Goal: Information Seeking & Learning: Learn about a topic

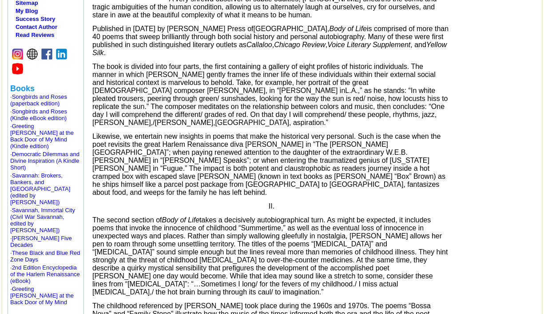
scroll to position [242, 0]
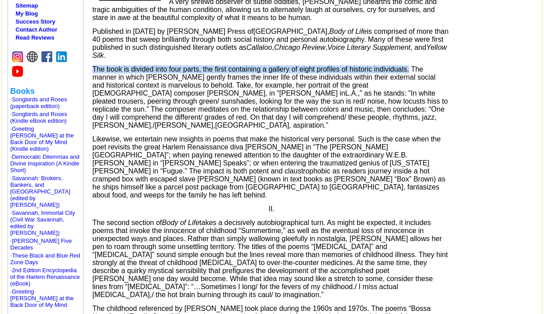
drag, startPoint x: 93, startPoint y: 66, endPoint x: 408, endPoint y: 67, distance: 315.4
click at [408, 67] on span "The book is divided into four parts, the first containing a gallery of eight pr…" at bounding box center [263, 81] width 343 height 32
copy span "The book is divided into four parts, the first containing a gallery of eight pr…"
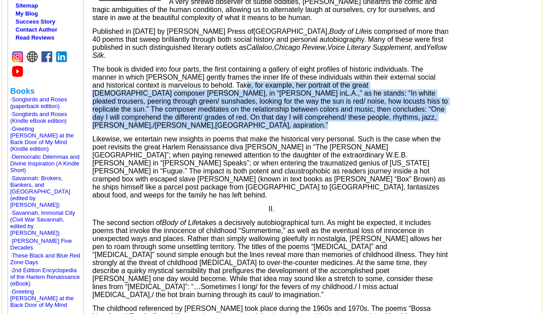
drag, startPoint x: 243, startPoint y: 82, endPoint x: 428, endPoint y: 118, distance: 188.7
click at [428, 118] on p "The book is divided into four parts, the first containing a gallery of eight pr…" at bounding box center [270, 97] width 356 height 64
copy p "or example, her portrait of the great [DEMOGRAPHIC_DATA] composer [PERSON_NAME]…"
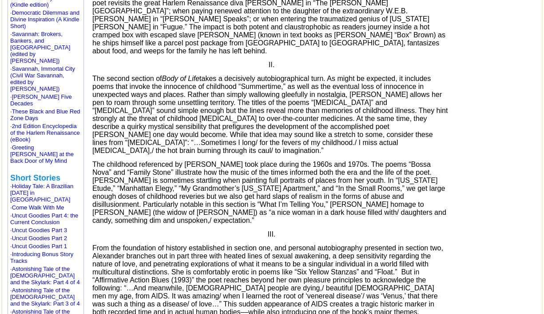
scroll to position [391, 0]
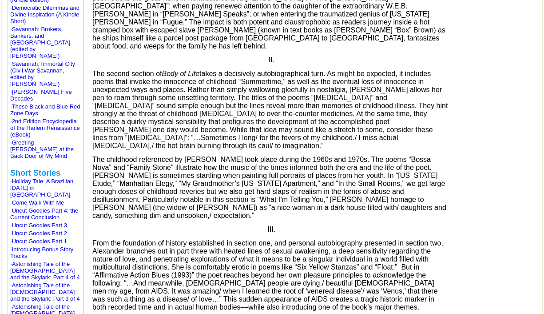
click at [101, 70] on span "The second section of Body of Life takes a decisively autobiographical turn. As…" at bounding box center [269, 110] width 355 height 80
drag, startPoint x: 328, startPoint y: 127, endPoint x: 316, endPoint y: 43, distance: 85.8
click at [316, 56] on p "II." at bounding box center [270, 60] width 356 height 8
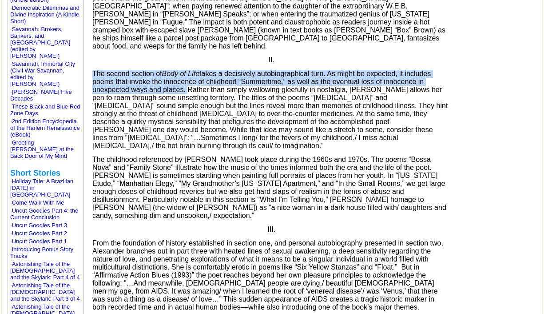
drag, startPoint x: 93, startPoint y: 59, endPoint x: 185, endPoint y: 72, distance: 92.9
click at [185, 72] on span "The second section of Body of Life takes a decisively autobiographical turn. As…" at bounding box center [269, 110] width 355 height 80
copy span "The second section of Body of Life takes a decisively autobiographical turn. As…"
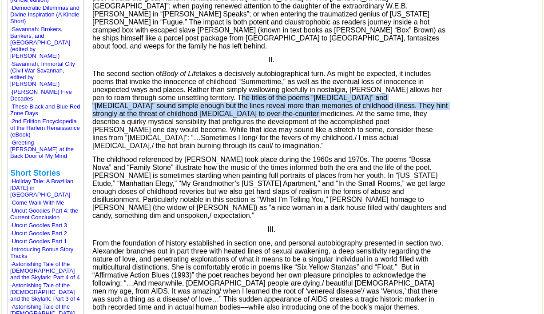
drag, startPoint x: 230, startPoint y: 84, endPoint x: 235, endPoint y: 98, distance: 15.2
click at [235, 98] on span "The second section of Body of Life takes a decisively autobiographical turn. As…" at bounding box center [269, 110] width 355 height 80
copy span "titles of the poems “[MEDICAL_DATA]” and “[MEDICAL_DATA]” sound simple enough b…"
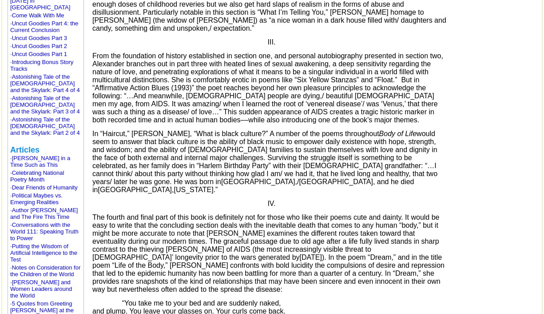
scroll to position [581, 0]
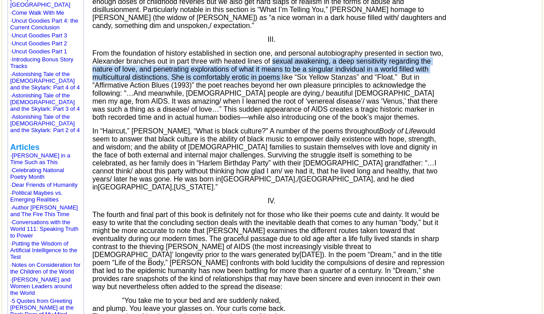
drag, startPoint x: 274, startPoint y: 44, endPoint x: 282, endPoint y: 56, distance: 14.3
click at [282, 56] on span "From the foundation of history established in section one, and personal autobio…" at bounding box center [267, 85] width 351 height 72
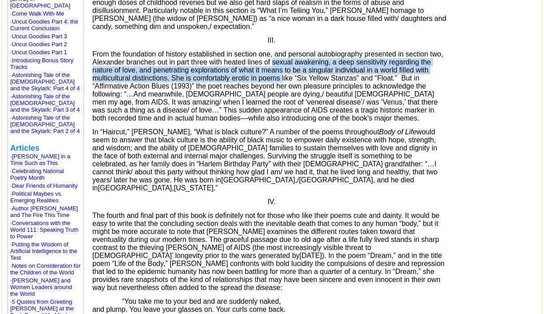
scroll to position [579, 0]
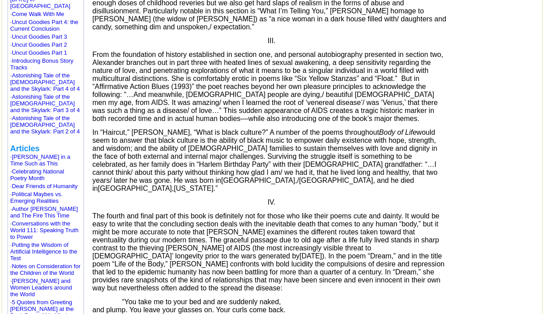
click at [320, 97] on span "From the foundation of history established in section one, and personal autobio…" at bounding box center [267, 87] width 351 height 72
click at [337, 136] on p "In “Haircut,” [PERSON_NAME], “What is black culture?” A number of the poems thr…" at bounding box center [270, 160] width 356 height 64
click at [228, 51] on span "From the foundation of history established in section one, and personal autobio…" at bounding box center [267, 87] width 351 height 72
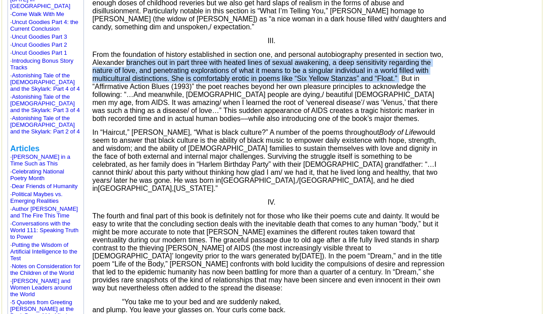
drag, startPoint x: 127, startPoint y: 44, endPoint x: 400, endPoint y: 59, distance: 273.1
click at [400, 59] on span "From the foundation of history established in section one, and personal autobio…" at bounding box center [267, 87] width 351 height 72
copy span "branches out in part three with heated lines of sexual awakening, a deep sensit…"
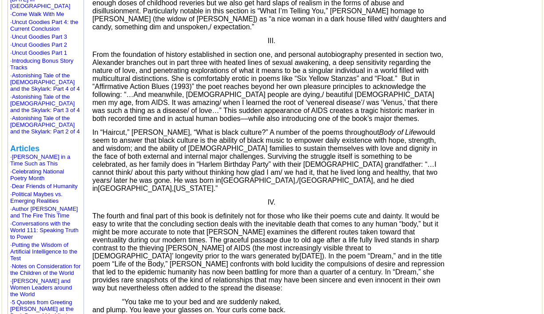
click at [93, 68] on span "From the foundation of history established in section one, and personal autobio…" at bounding box center [267, 87] width 351 height 72
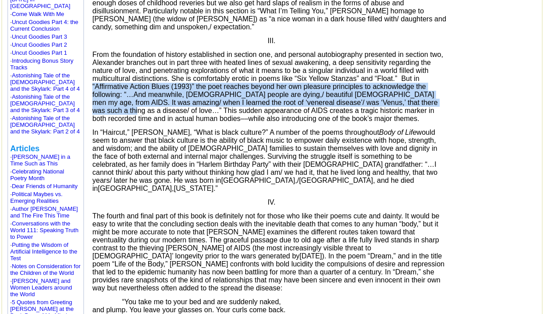
drag, startPoint x: 93, startPoint y: 67, endPoint x: 440, endPoint y: 82, distance: 347.3
click at [440, 82] on p "From the foundation of history established in section one, and personal autobio…" at bounding box center [270, 87] width 356 height 72
copy span "“Affirmative Action Blues (1993)” the poet reaches beyond her own pleasure prin…"
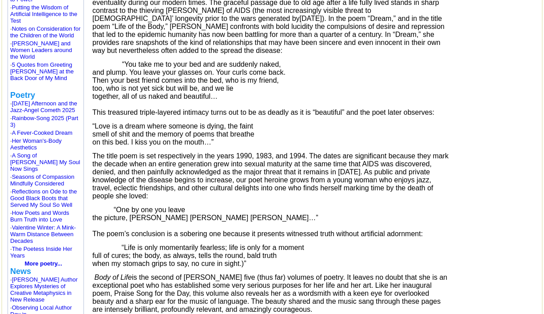
scroll to position [786, 0]
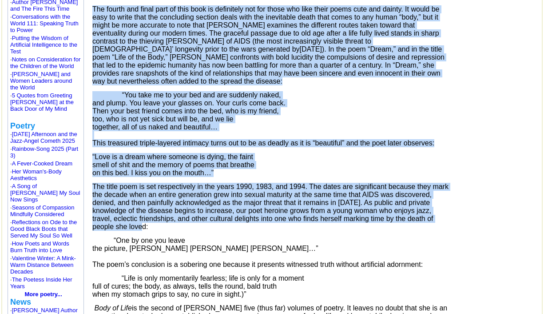
drag, startPoint x: 94, startPoint y: 193, endPoint x: 343, endPoint y: 198, distance: 248.8
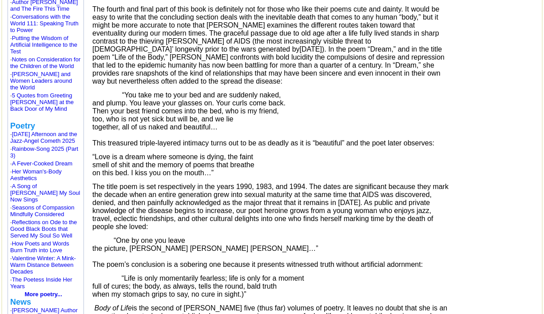
drag, startPoint x: 343, startPoint y: 198, endPoint x: 307, endPoint y: 243, distance: 57.2
click at [307, 260] on span "The poem’s conclusion is a sobering one because it presents witnessed truth wit…" at bounding box center [257, 264] width 330 height 8
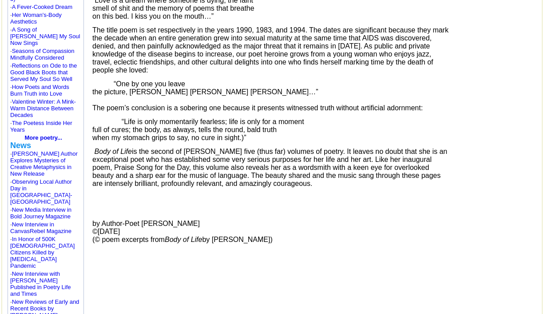
scroll to position [924, 0]
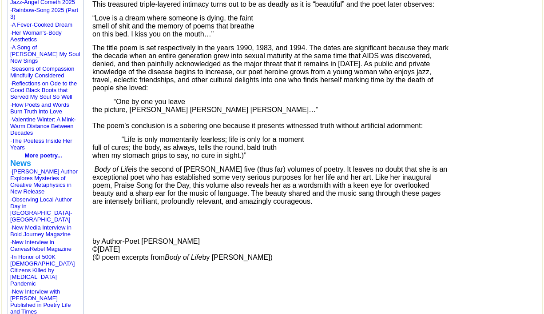
click at [414, 239] on p "by Author-Poet [PERSON_NAME] ©[DATE] (© poem excerpts from Body of Life by [PER…" at bounding box center [270, 249] width 356 height 24
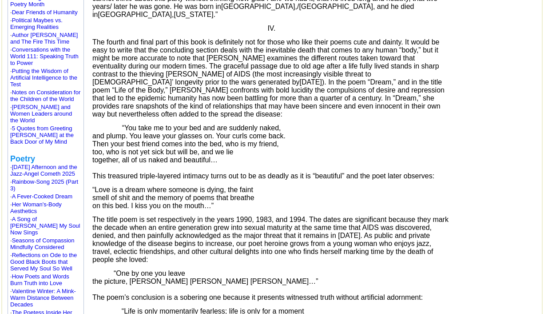
scroll to position [758, 0]
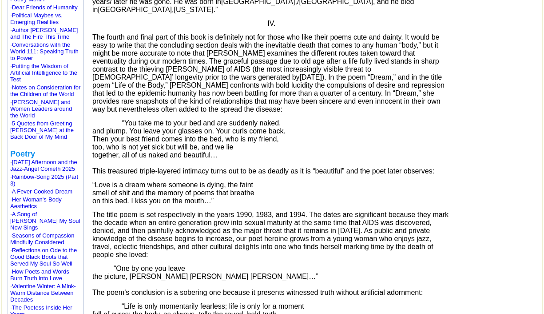
drag, startPoint x: 96, startPoint y: 14, endPoint x: 129, endPoint y: 59, distance: 56.2
click at [129, 59] on p "The fourth and final part of this book is definitely not for those who like the…" at bounding box center [270, 73] width 356 height 80
click at [300, 73] on span "[DATE]" at bounding box center [311, 77] width 22 height 8
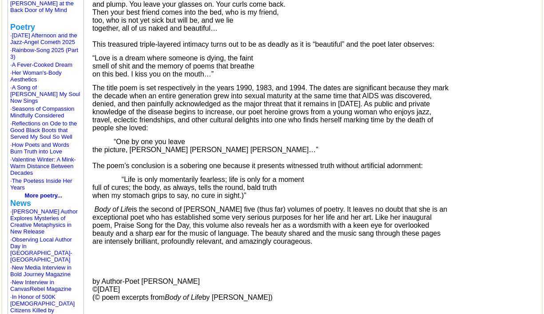
scroll to position [894, 0]
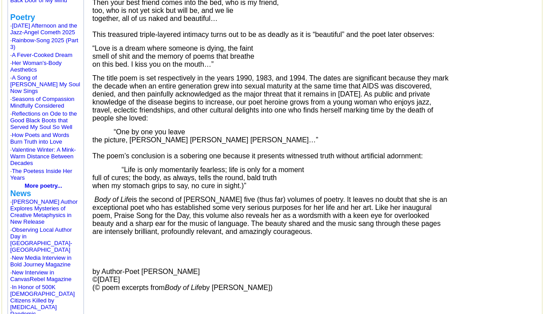
drag, startPoint x: 93, startPoint y: 52, endPoint x: 283, endPoint y: 160, distance: 218.5
copy font "The title poem is set respectively in the years 1990, 1983, and 1994. The dates…"
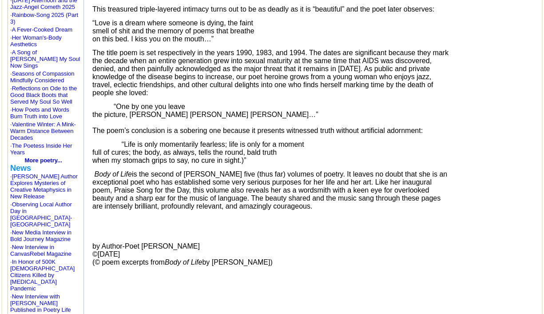
scroll to position [937, 0]
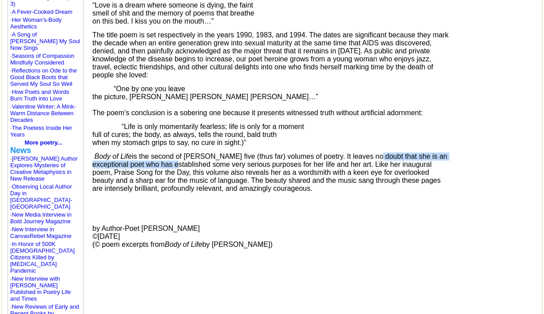
drag, startPoint x: 365, startPoint y: 132, endPoint x: 165, endPoint y: 142, distance: 200.6
click at [165, 152] on o\ "Body of Life is the second of [PERSON_NAME] five (thus far) volumes of poetry. …" at bounding box center [269, 172] width 355 height 40
copy o\ "leaves no doubt that she is an exceptional poet"
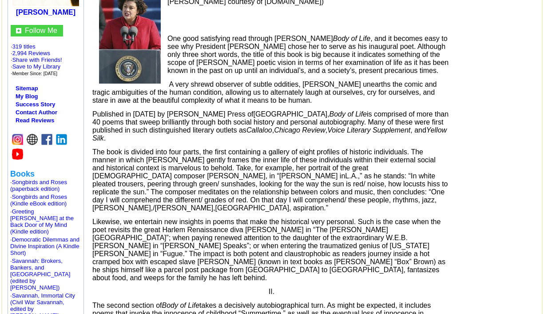
scroll to position [167, 0]
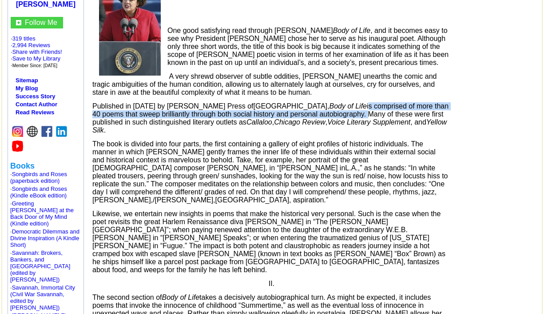
drag, startPoint x: 292, startPoint y: 112, endPoint x: 297, endPoint y: 123, distance: 11.3
click at [297, 123] on span ", Body of Life is comprised of more than 40 poems that sweep brilliantly throug…" at bounding box center [270, 118] width 356 height 32
copy span "is comprised of more than 40 poems that sweep brilliantly through both social h…"
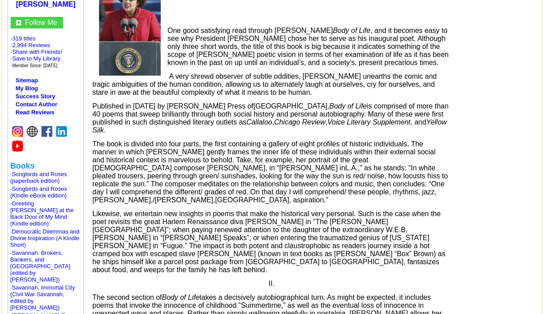
click at [357, 212] on span "Likewise, we entertain new insights in poems that make the historical very pers…" at bounding box center [268, 242] width 353 height 64
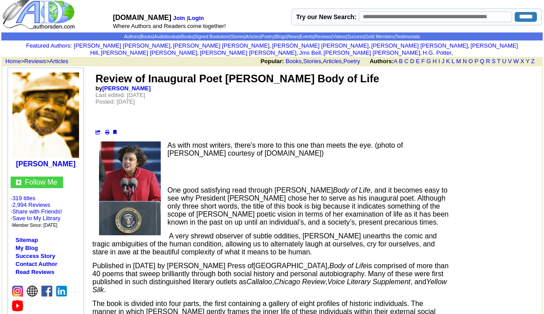
scroll to position [0, 0]
